Goal: Register for event/course

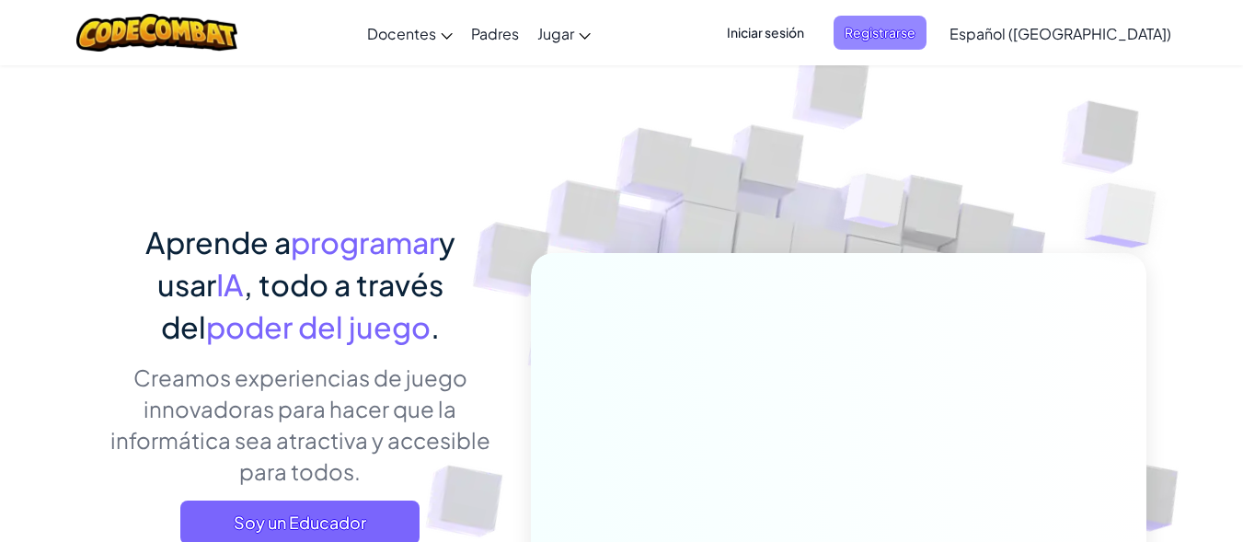
click at [921, 48] on span "Registrarse" at bounding box center [879, 33] width 93 height 34
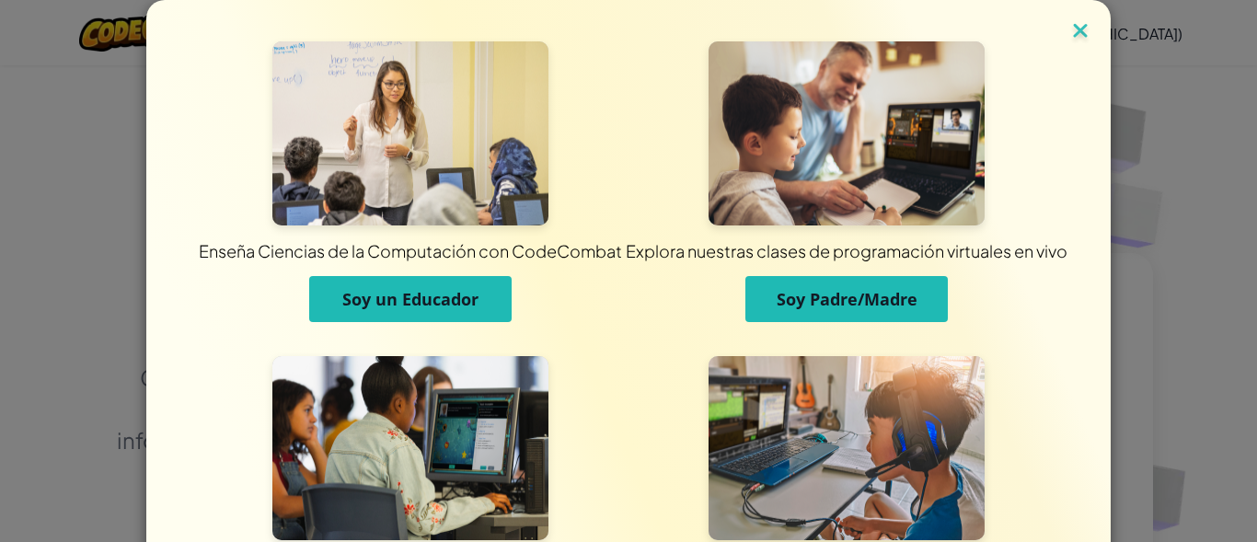
click at [1068, 28] on img at bounding box center [1080, 32] width 24 height 28
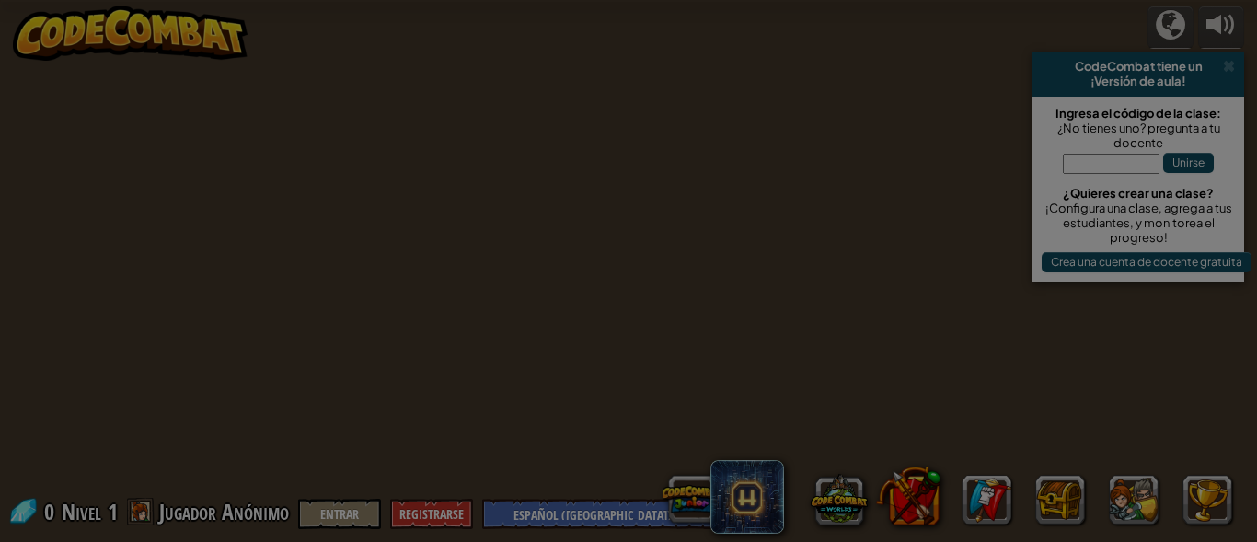
select select "es-419"
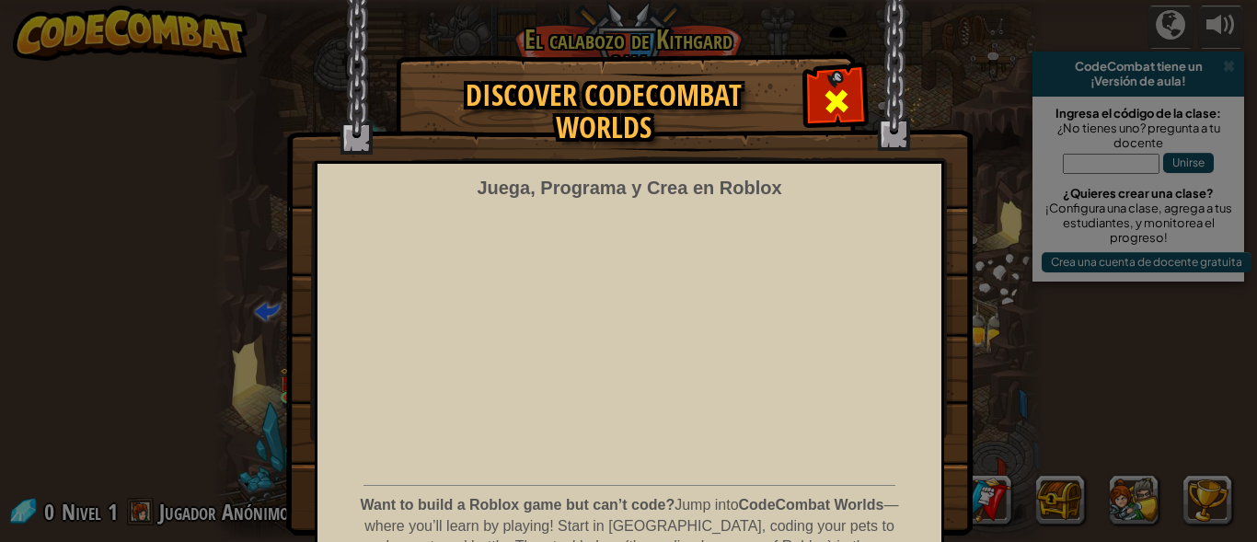
click at [835, 106] on span at bounding box center [835, 100] width 29 height 29
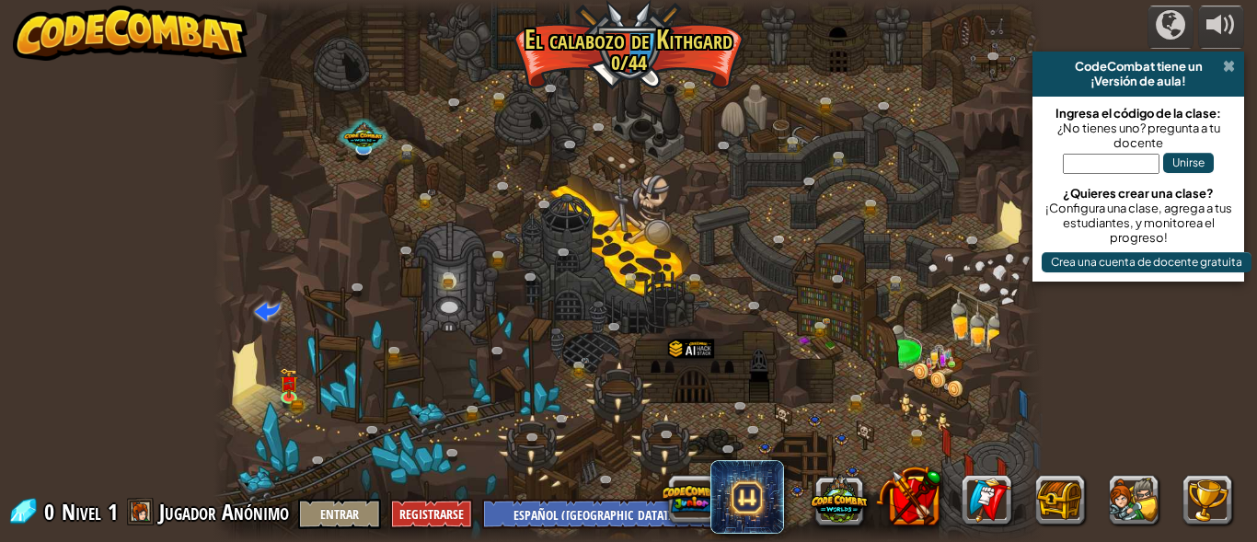
click at [1229, 61] on span at bounding box center [1229, 66] width 12 height 15
